Goal: Information Seeking & Learning: Learn about a topic

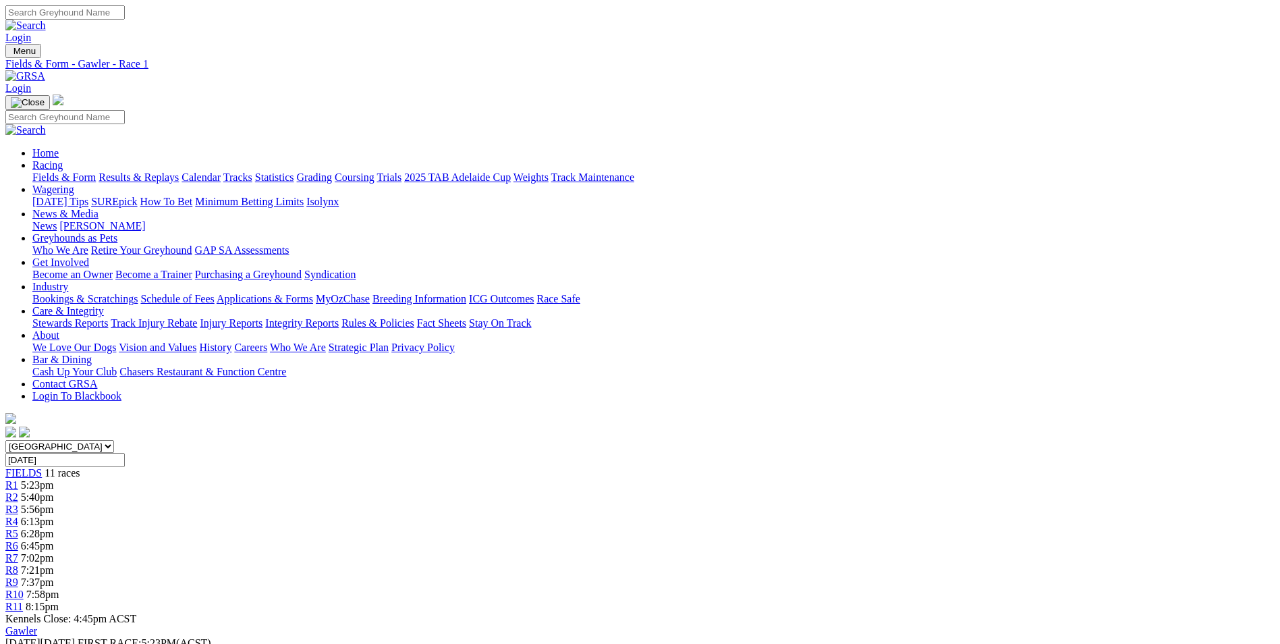
click at [54, 516] on span "6:13pm" at bounding box center [37, 521] width 33 height 11
click at [1020, 601] on div "R11 8:15pm" at bounding box center [639, 607] width 1269 height 12
